Goal: Transaction & Acquisition: Purchase product/service

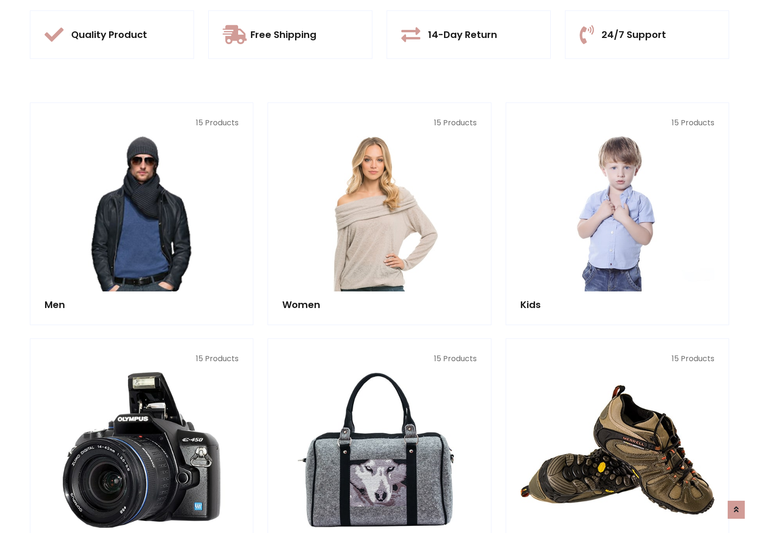
scroll to position [893, 0]
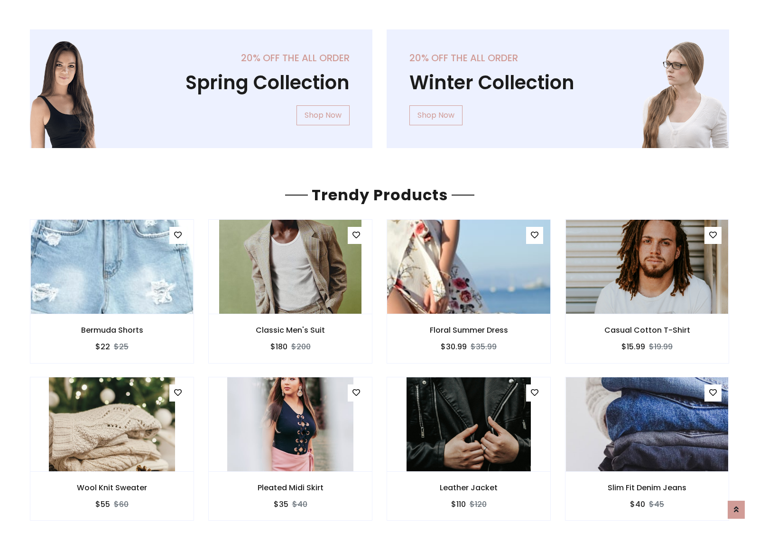
click at [469, 266] on img at bounding box center [469, 267] width 195 height 228
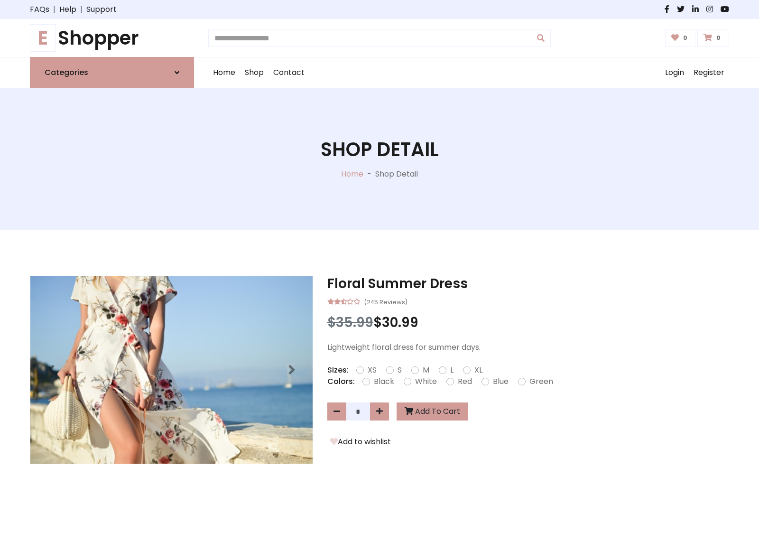
click at [112, 38] on h1 "E Shopper" at bounding box center [112, 38] width 164 height 23
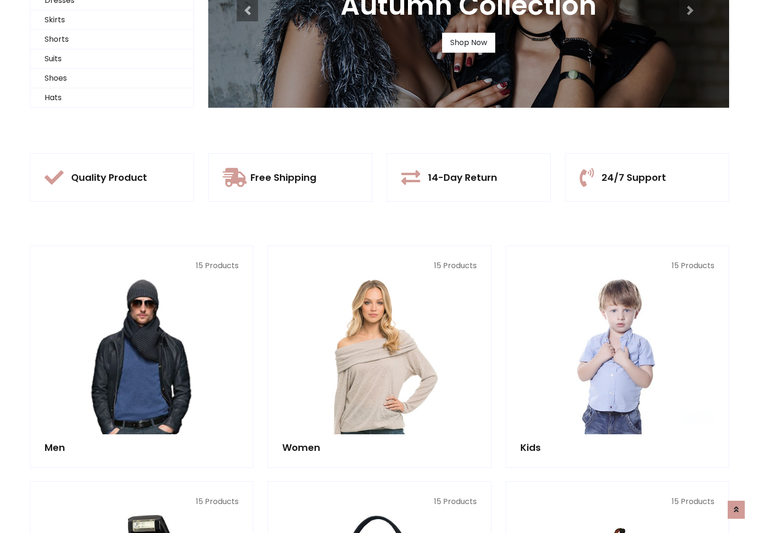
scroll to position [92, 0]
